Goal: Manage account settings

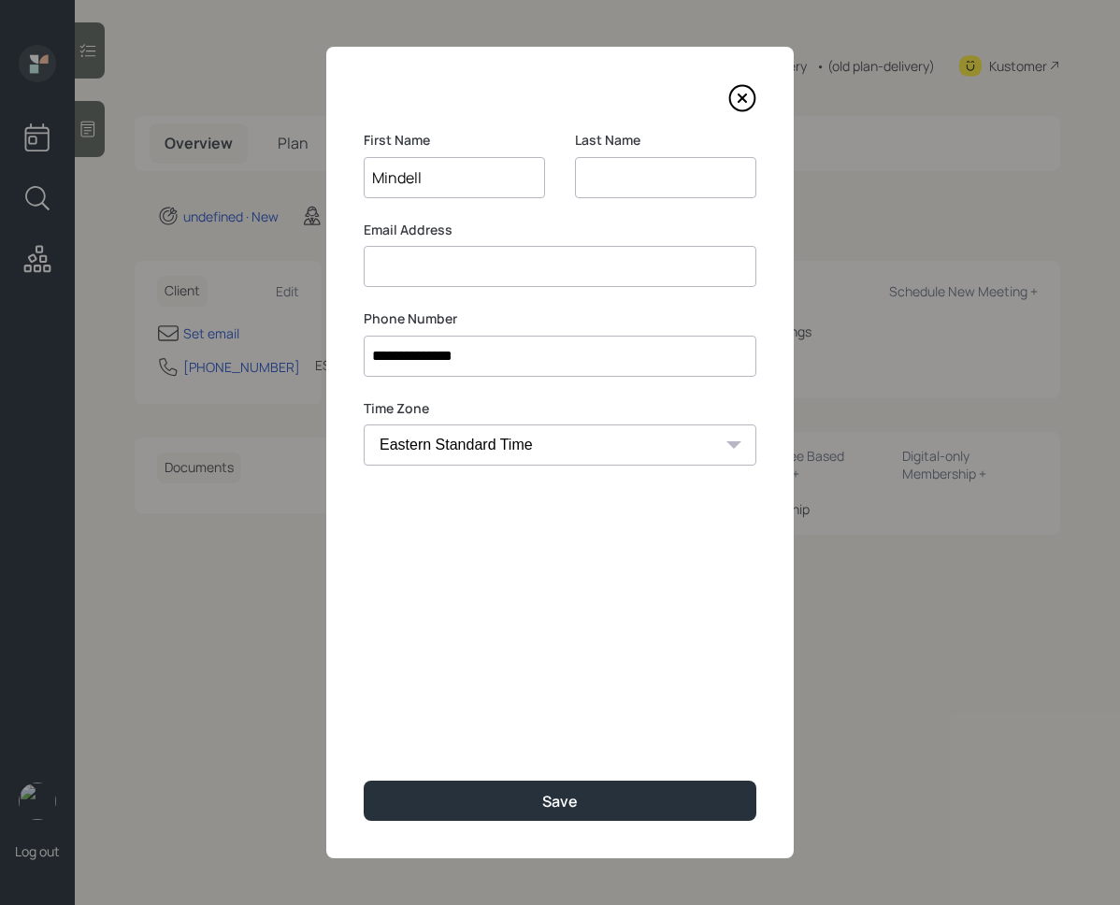
type input "Mindell"
type input "R"
click at [394, 276] on input at bounding box center [560, 266] width 393 height 41
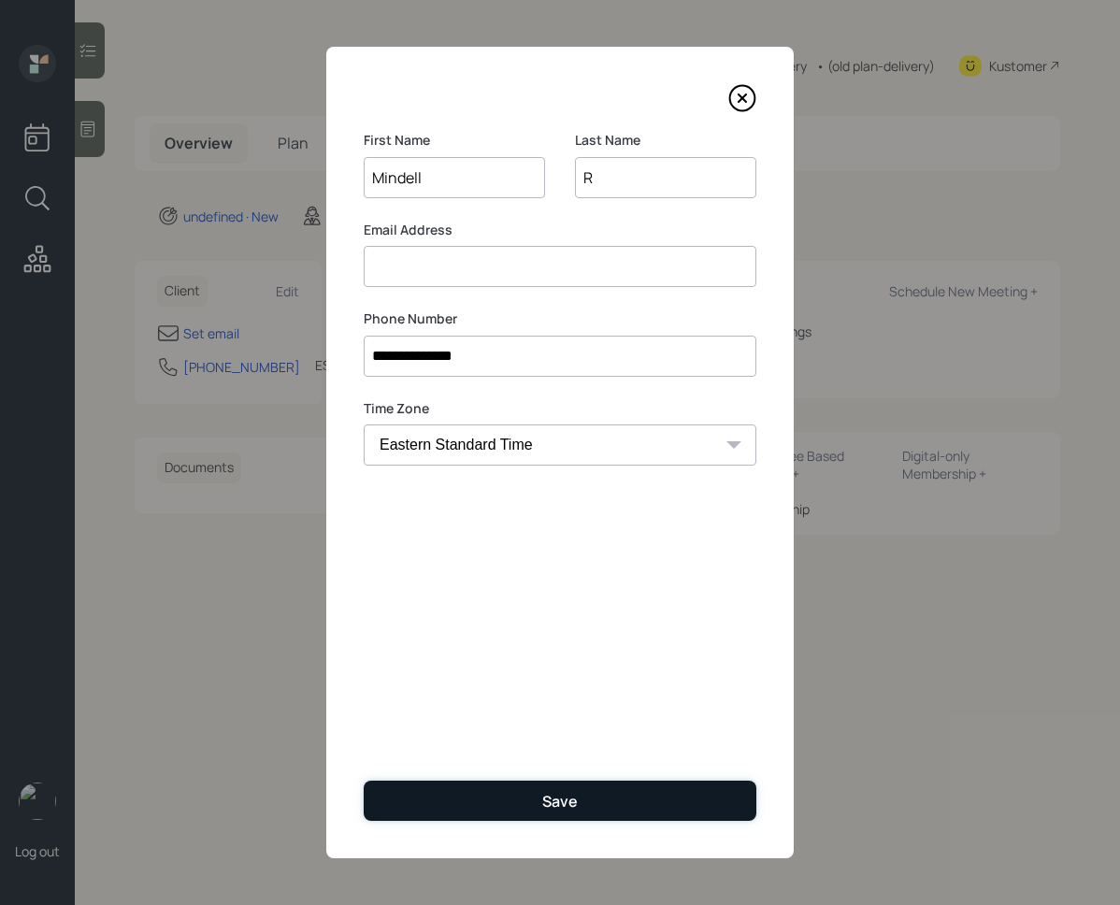
click at [511, 805] on button "Save" at bounding box center [560, 801] width 393 height 40
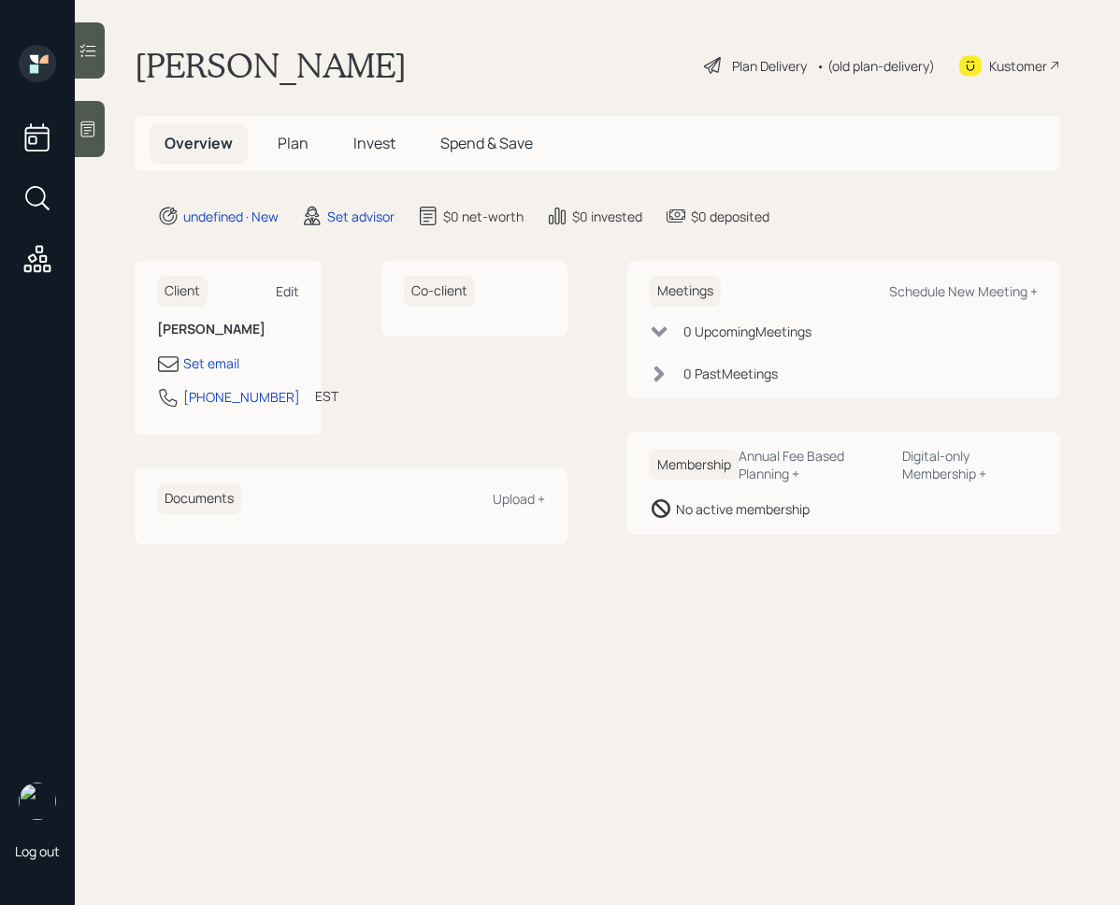
click at [276, 290] on div "Edit" at bounding box center [287, 291] width 23 height 18
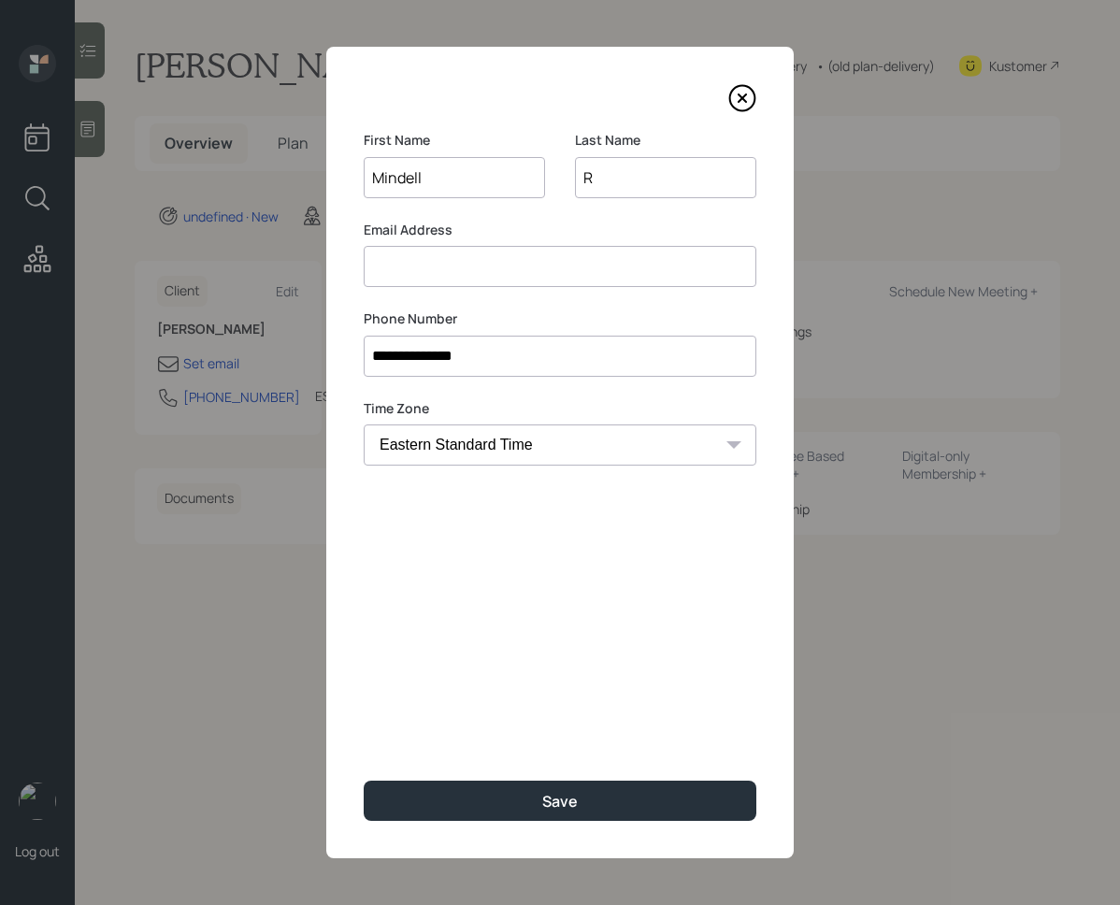
click at [508, 268] on input at bounding box center [560, 266] width 393 height 41
click at [699, 312] on label "Phone Number" at bounding box center [560, 319] width 393 height 19
click at [637, 281] on input at bounding box center [560, 266] width 393 height 41
click at [436, 262] on input at bounding box center [560, 266] width 393 height 41
click at [434, 235] on label "Email Address" at bounding box center [560, 230] width 393 height 19
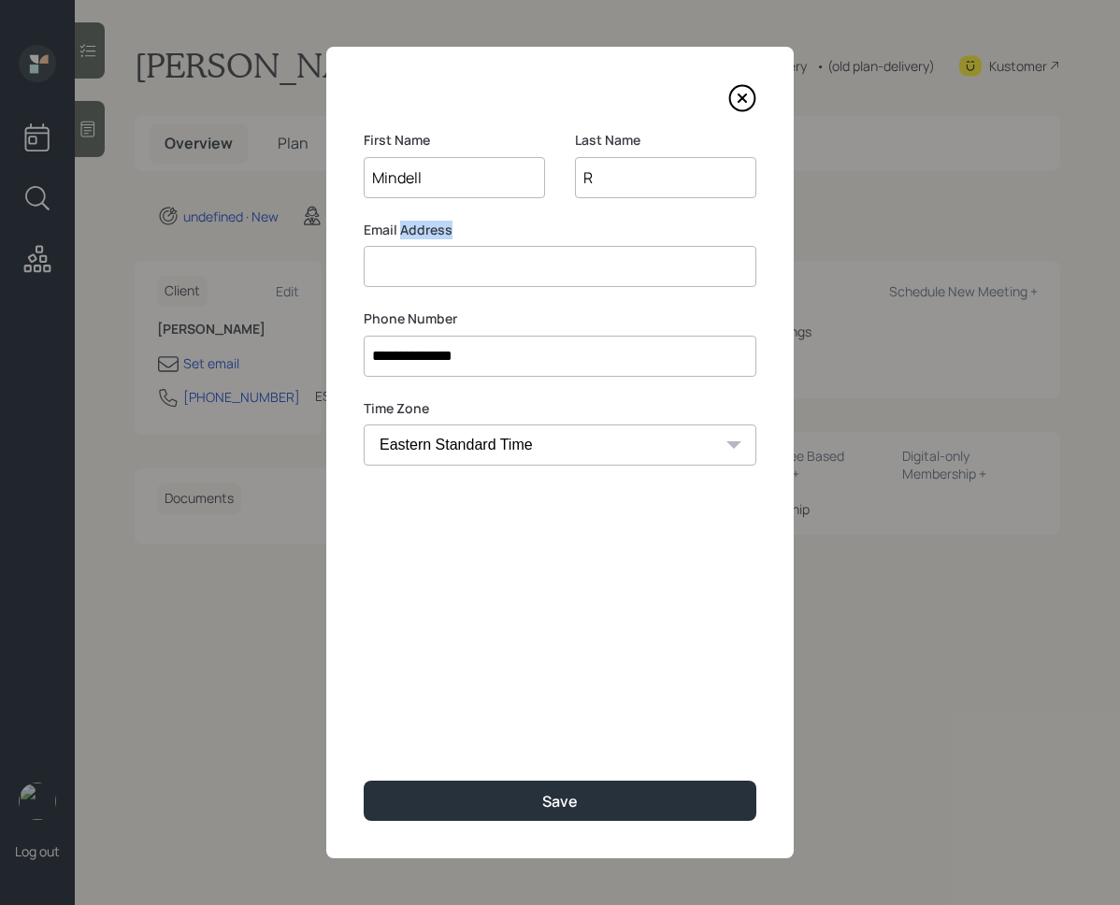
click at [434, 235] on label "Email Address" at bounding box center [560, 230] width 393 height 19
click at [413, 271] on input at bounding box center [560, 266] width 393 height 41
click at [423, 239] on div "Email Address" at bounding box center [560, 254] width 393 height 67
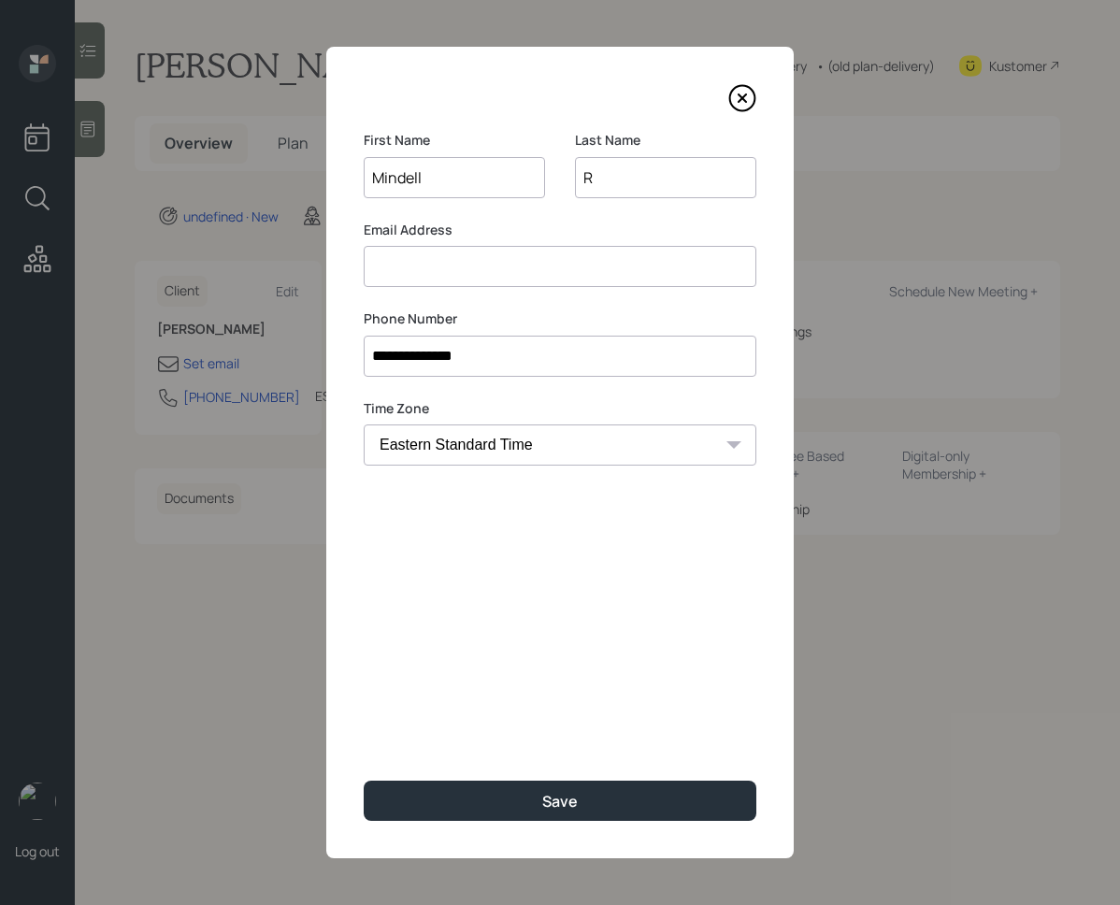
click at [423, 239] on div "Email Address" at bounding box center [560, 254] width 393 height 67
click at [413, 272] on input at bounding box center [560, 266] width 393 height 41
click at [439, 236] on label "Email Address" at bounding box center [560, 230] width 393 height 19
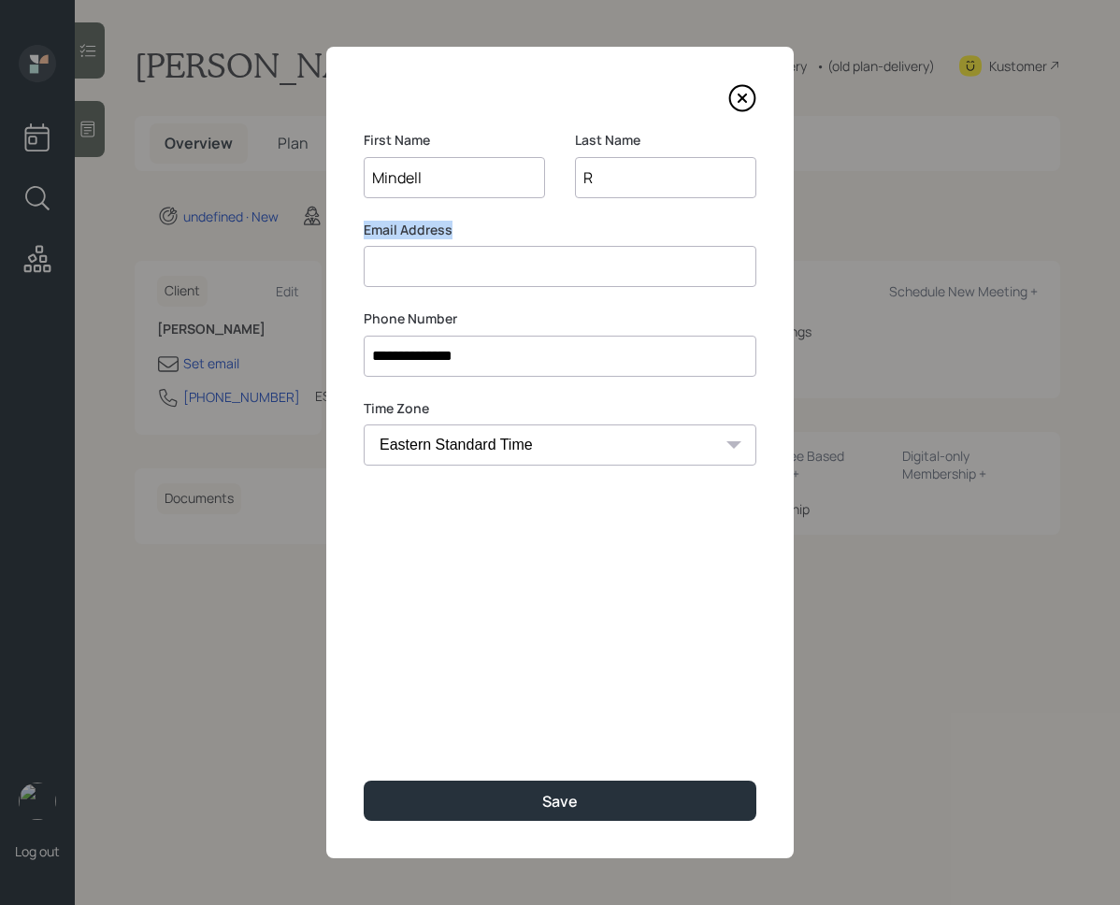
click at [439, 236] on label "Email Address" at bounding box center [560, 230] width 393 height 19
click at [433, 263] on input at bounding box center [560, 266] width 393 height 41
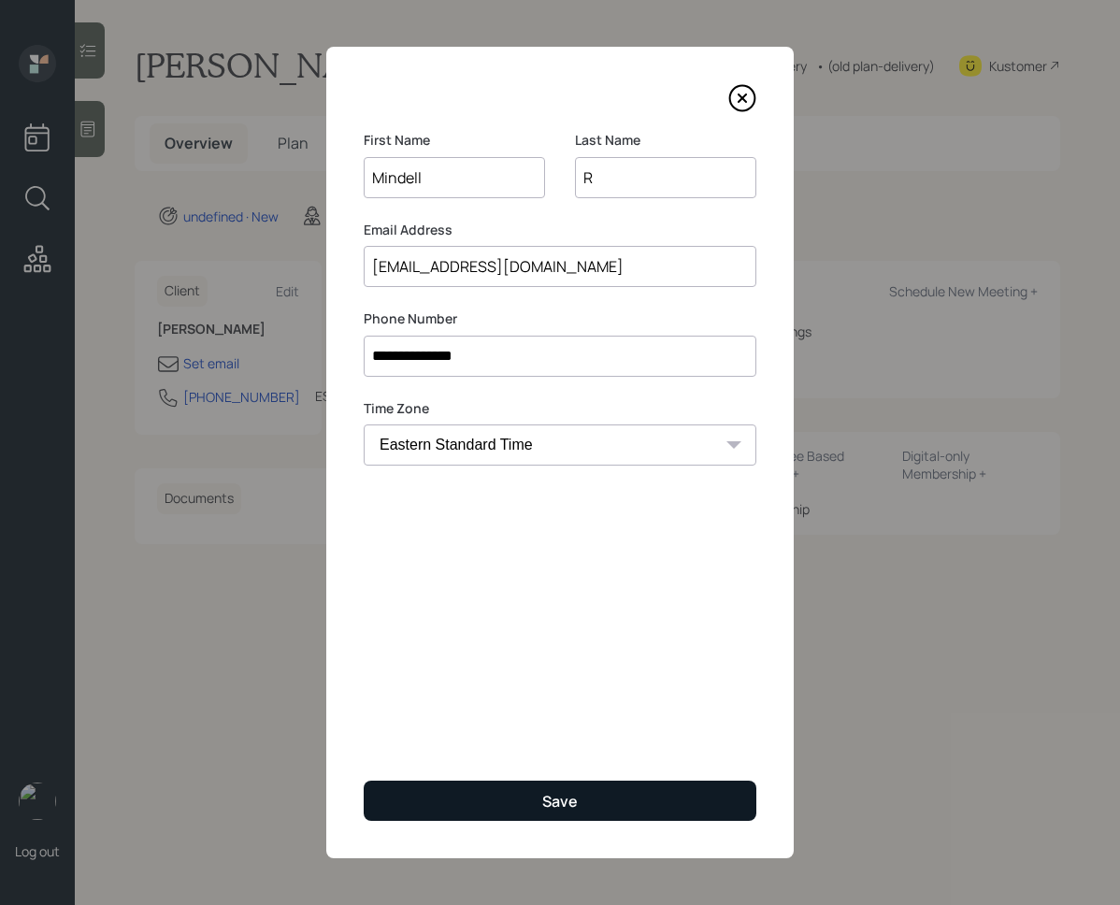
type input "[EMAIL_ADDRESS][DOMAIN_NAME]"
click at [481, 807] on button "Save" at bounding box center [560, 801] width 393 height 40
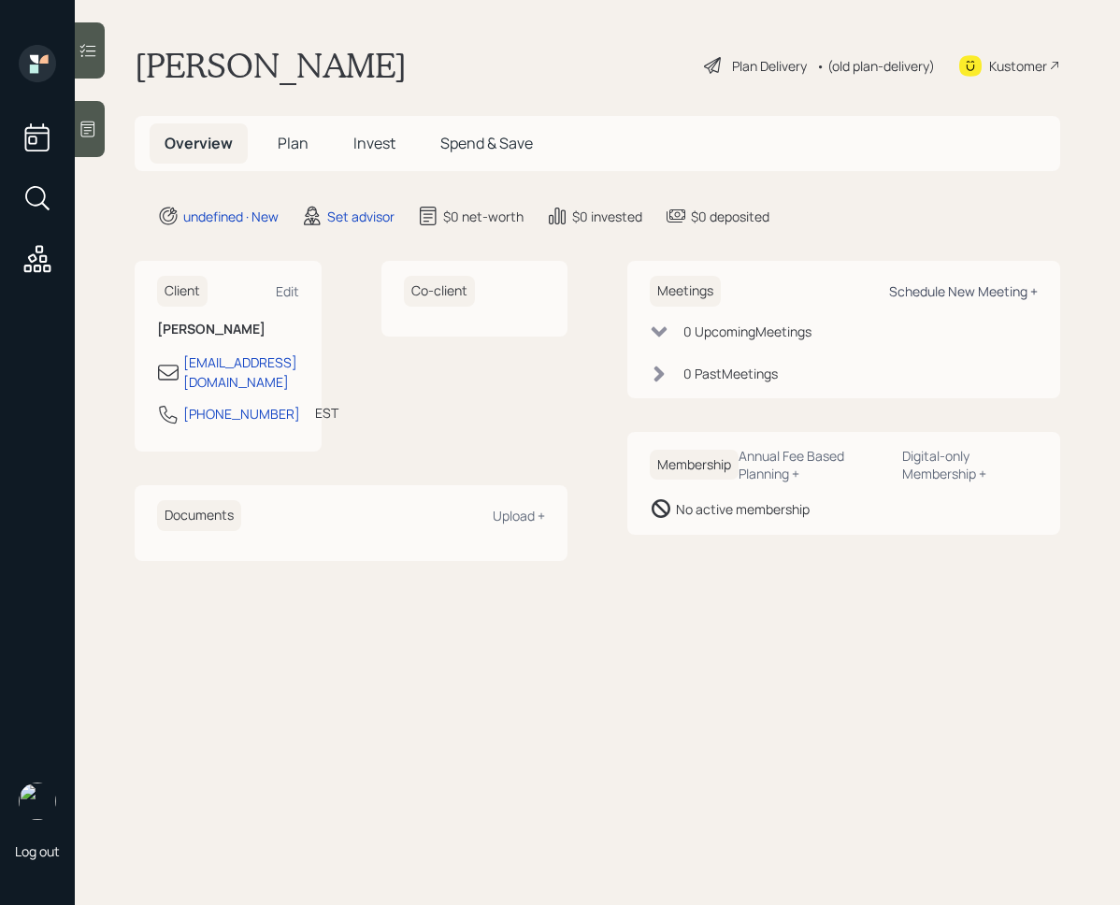
click at [972, 294] on div "Schedule New Meeting +" at bounding box center [963, 291] width 149 height 18
select select "round-[PERSON_NAME]"
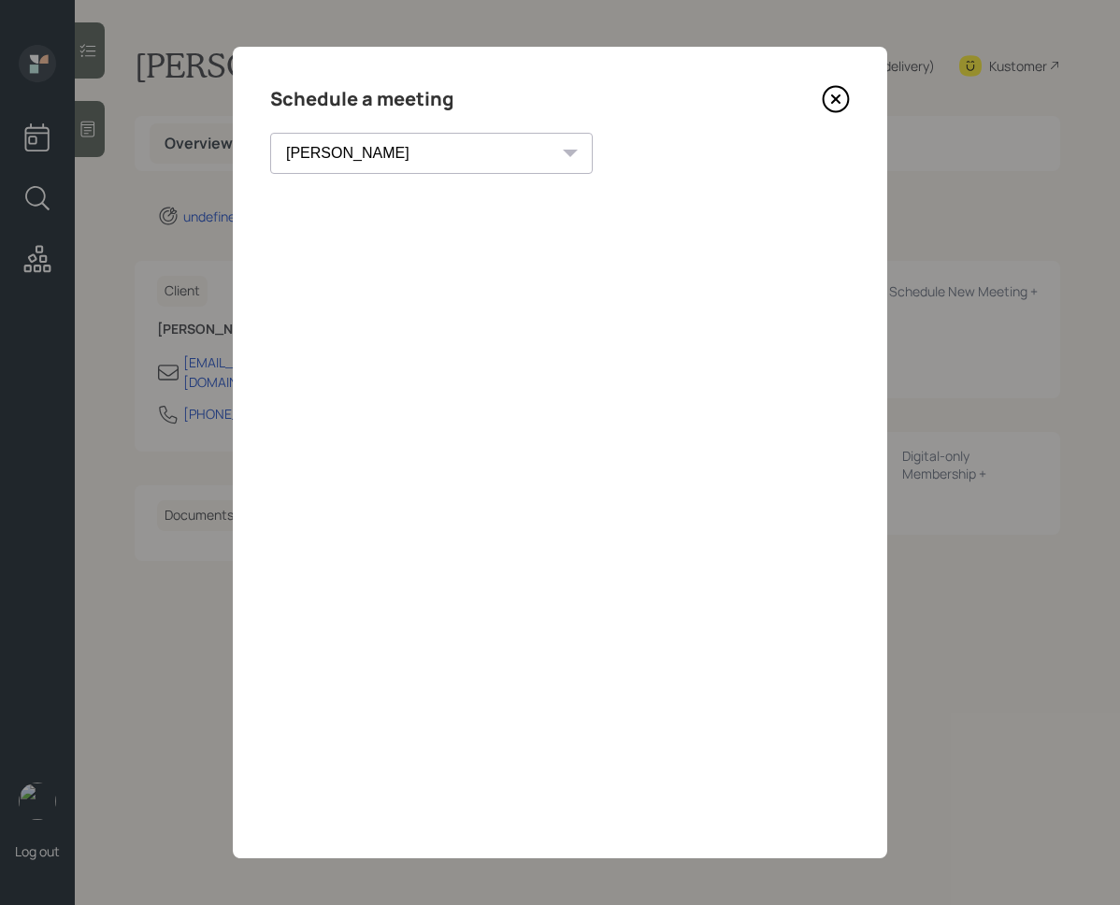
click at [843, 102] on icon at bounding box center [836, 99] width 28 height 28
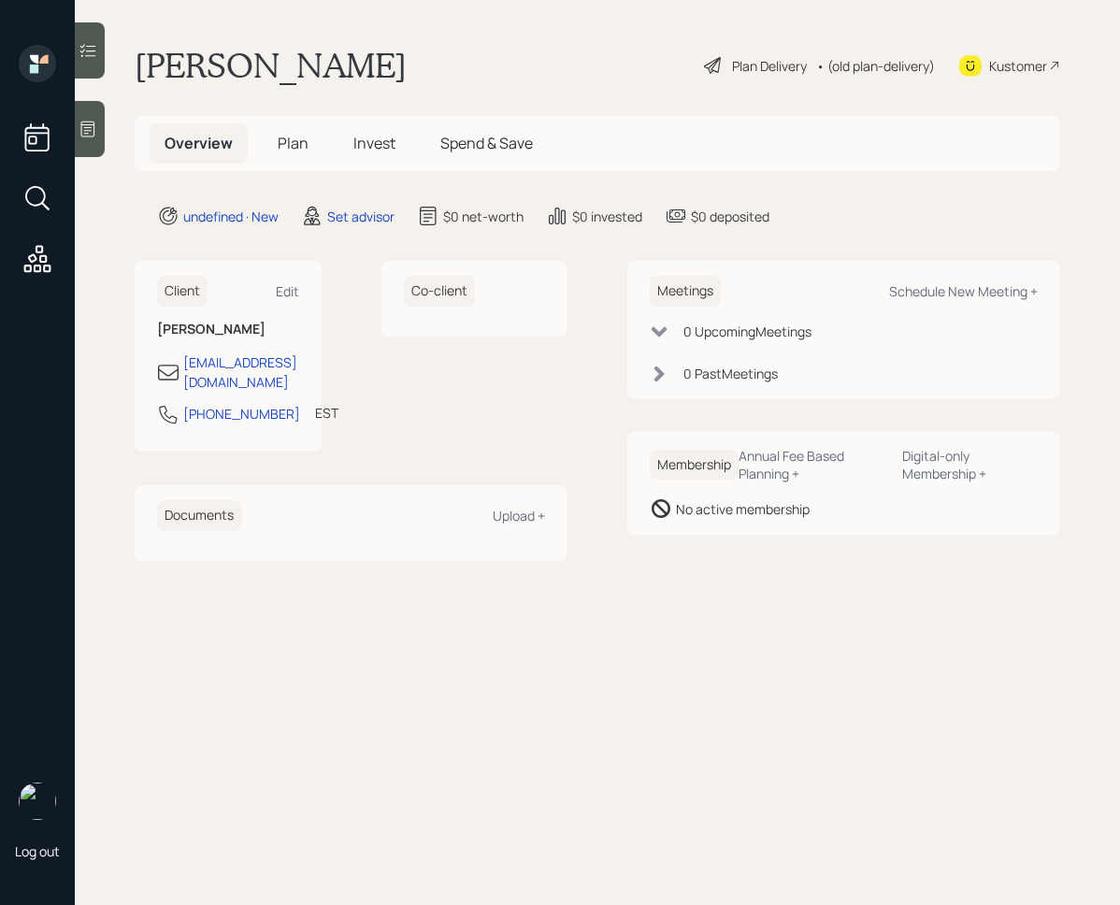
click at [94, 130] on icon at bounding box center [88, 130] width 14 height 16
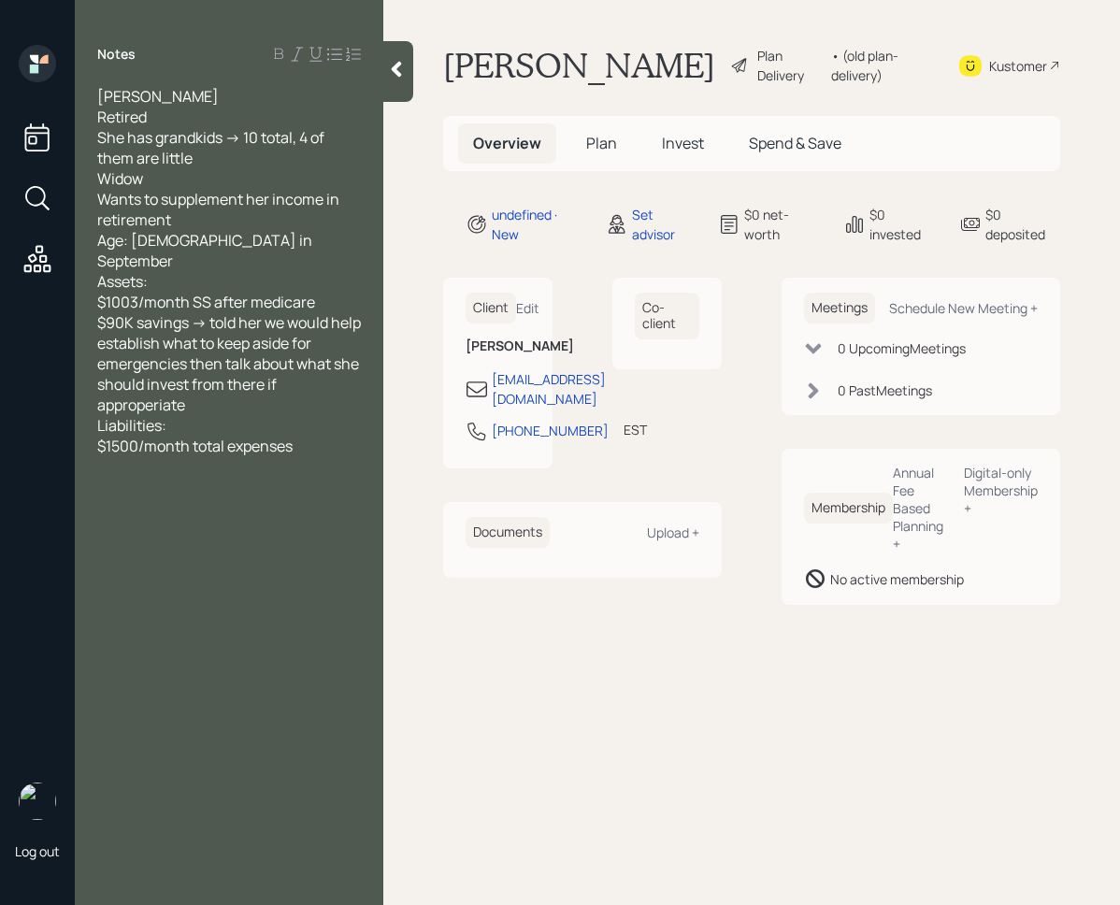
click at [393, 79] on div at bounding box center [398, 71] width 30 height 61
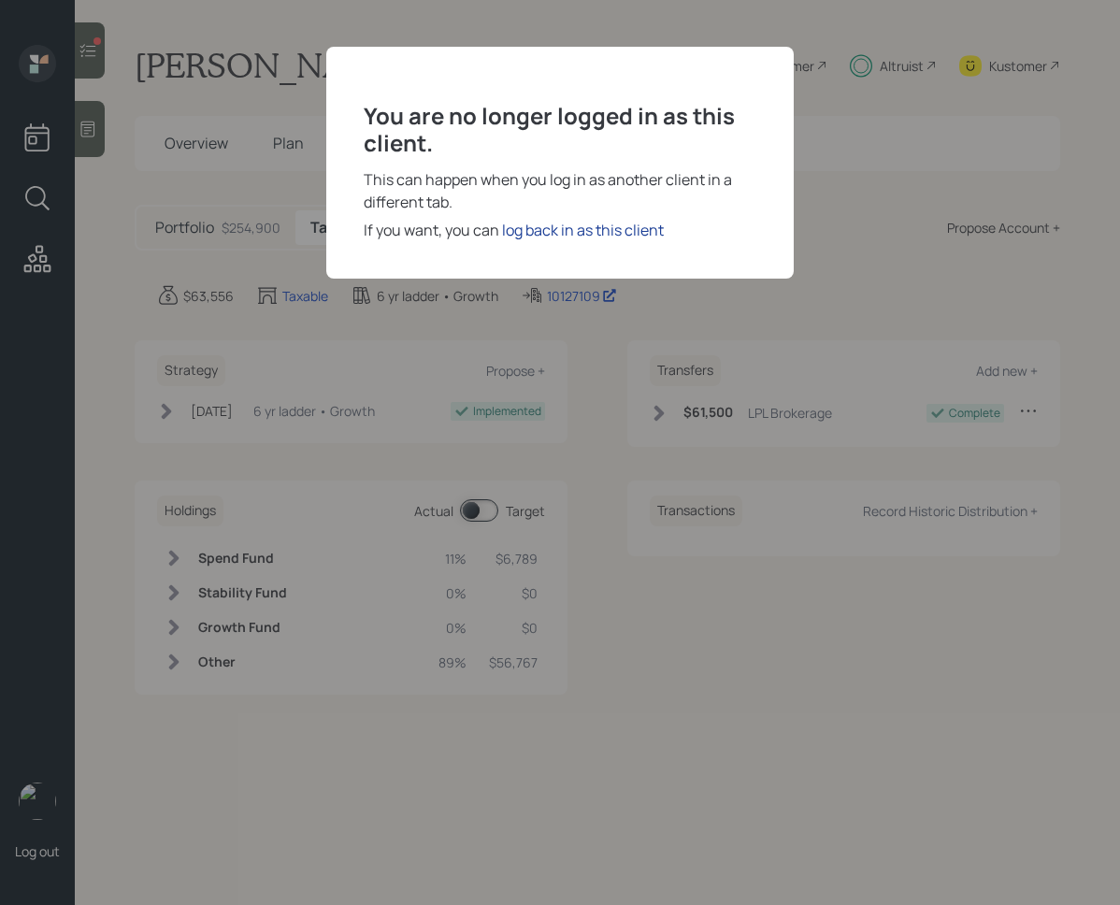
click at [598, 233] on div "log back in as this client" at bounding box center [583, 230] width 162 height 22
